Goal: Task Accomplishment & Management: Complete application form

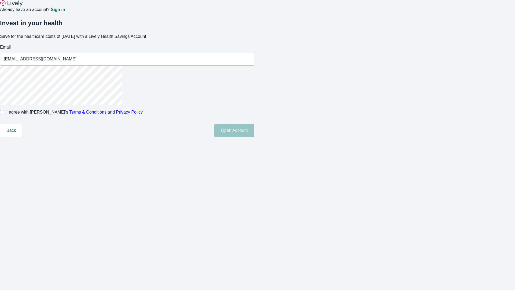
click at [4, 114] on input "I agree with Lively’s Terms & Conditions and Privacy Policy" at bounding box center [2, 112] width 4 height 4
checkbox input "true"
click at [254, 137] on button "Open Account" at bounding box center [234, 130] width 40 height 13
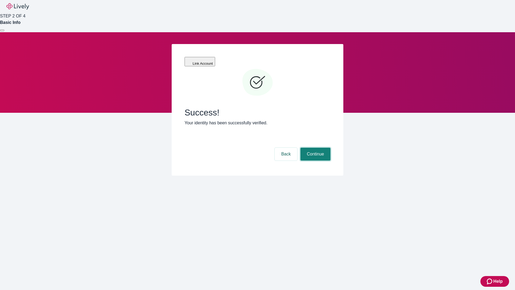
click at [315, 148] on button "Continue" at bounding box center [316, 154] width 30 height 13
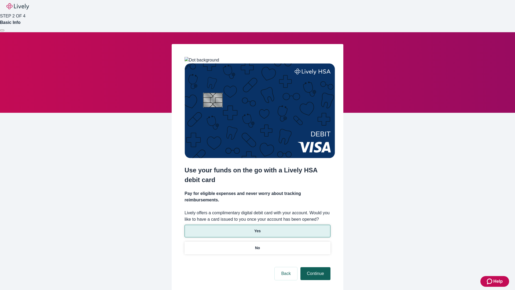
click at [257, 228] on p "Yes" at bounding box center [257, 231] width 6 height 6
click at [315, 267] on button "Continue" at bounding box center [316, 273] width 30 height 13
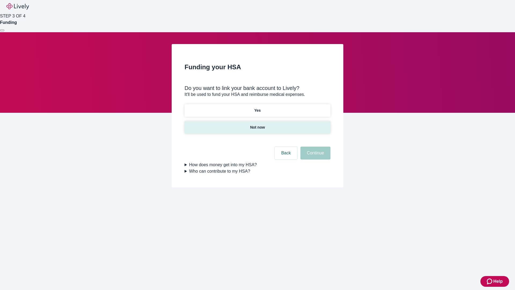
click at [257, 125] on p "Not now" at bounding box center [257, 128] width 15 height 6
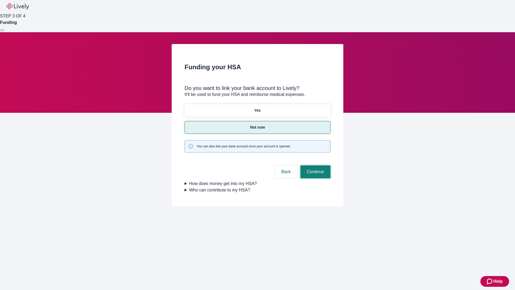
click at [315, 165] on button "Continue" at bounding box center [316, 171] width 30 height 13
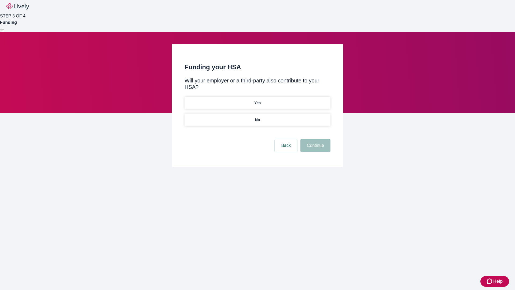
click at [257, 117] on p "No" at bounding box center [257, 120] width 5 height 6
click at [315, 139] on button "Continue" at bounding box center [316, 145] width 30 height 13
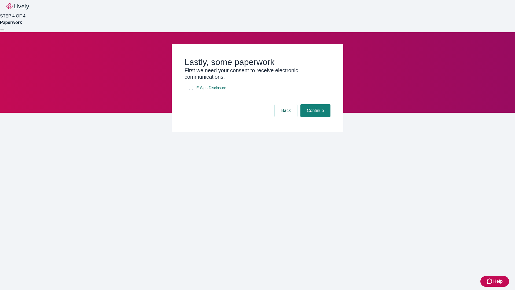
click at [191, 90] on input "E-Sign Disclosure" at bounding box center [191, 88] width 4 height 4
checkbox input "true"
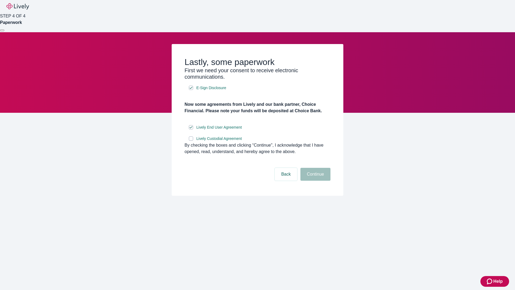
click at [191, 141] on input "Lively Custodial Agreement" at bounding box center [191, 138] width 4 height 4
checkbox input "true"
click at [315, 181] on button "Continue" at bounding box center [316, 174] width 30 height 13
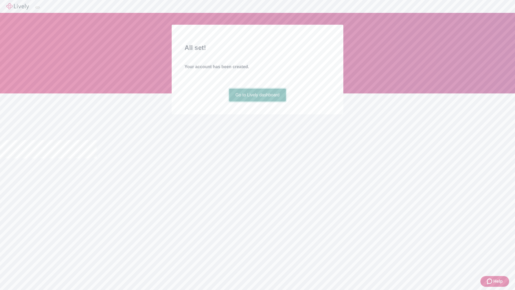
click at [257, 101] on link "Go to Lively dashboard" at bounding box center [257, 95] width 57 height 13
